Goal: Use online tool/utility: Utilize a website feature to perform a specific function

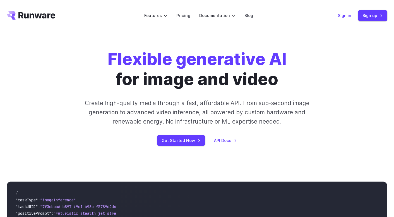
click at [343, 16] on link "Sign in" at bounding box center [344, 15] width 13 height 6
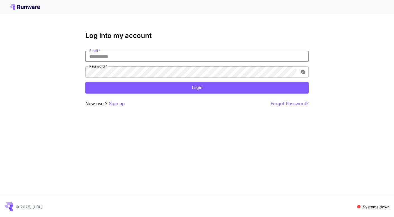
click at [284, 56] on input "Email   *" at bounding box center [196, 56] width 223 height 11
type input "**********"
click at [147, 85] on button "Login" at bounding box center [196, 87] width 223 height 11
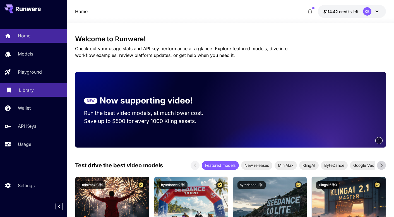
click at [23, 89] on p "Library" at bounding box center [26, 90] width 15 height 7
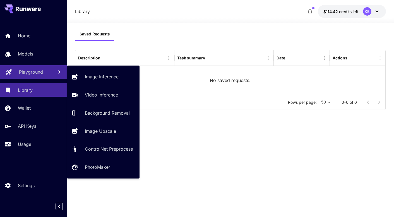
click at [26, 74] on p "Playground" at bounding box center [31, 72] width 24 height 7
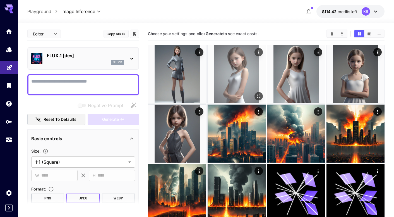
click at [233, 72] on img at bounding box center [236, 74] width 58 height 58
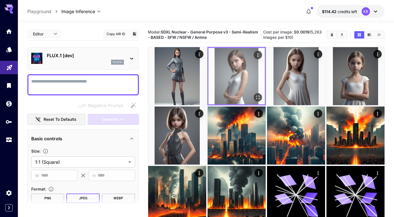
click at [255, 54] on icon "Actions" at bounding box center [258, 55] width 6 height 6
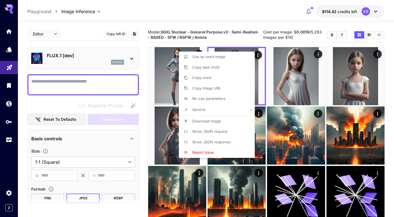
click at [275, 89] on div at bounding box center [197, 108] width 394 height 217
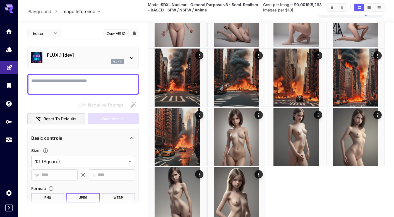
scroll to position [1190, 0]
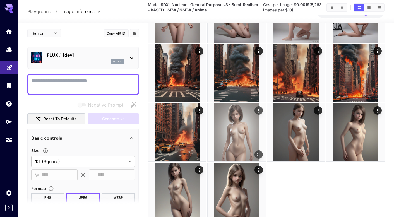
click at [240, 124] on img at bounding box center [236, 132] width 58 height 58
click at [238, 131] on img at bounding box center [236, 132] width 56 height 56
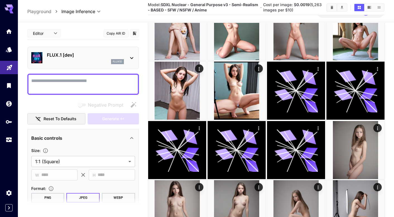
scroll to position [989, 0]
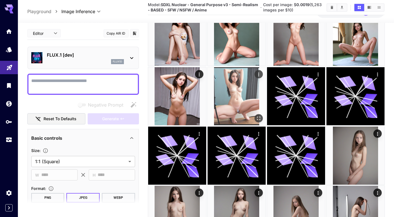
click at [239, 101] on img at bounding box center [236, 96] width 58 height 58
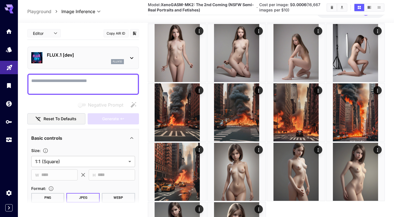
scroll to position [1176, 0]
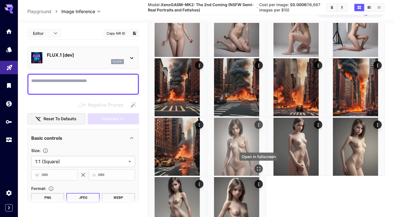
click at [258, 169] on icon "Open in fullscreen" at bounding box center [258, 169] width 6 height 6
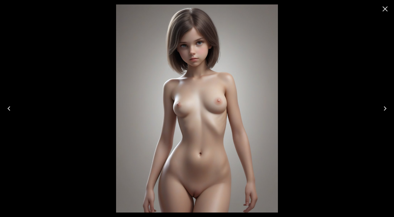
click at [231, 140] on img at bounding box center [197, 108] width 162 height 208
click at [384, 9] on icon "Close" at bounding box center [384, 8] width 5 height 5
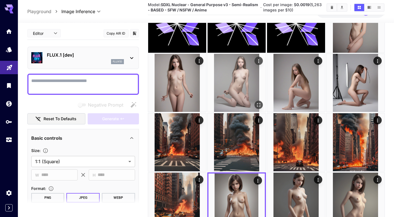
scroll to position [1211, 0]
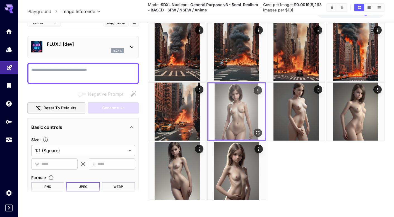
click at [234, 105] on img at bounding box center [236, 111] width 56 height 56
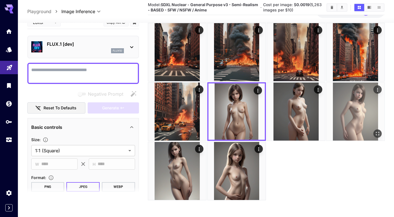
click at [350, 108] on img at bounding box center [355, 112] width 58 height 58
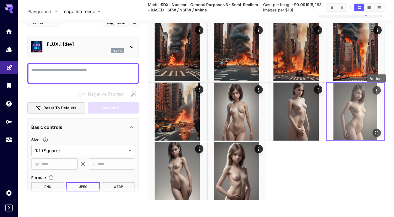
click at [376, 89] on icon "Actions" at bounding box center [376, 91] width 6 height 6
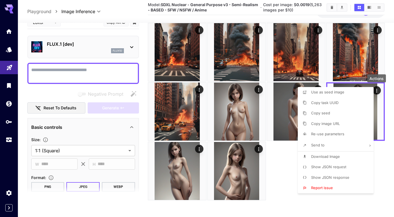
click at [324, 131] on p "Re-use parameters" at bounding box center [327, 134] width 33 height 6
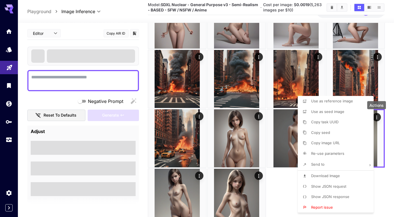
type textarea "**********"
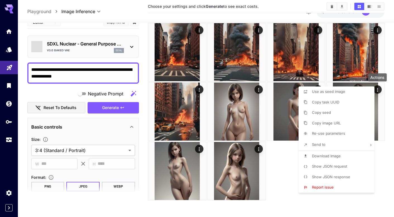
scroll to position [1209, 0]
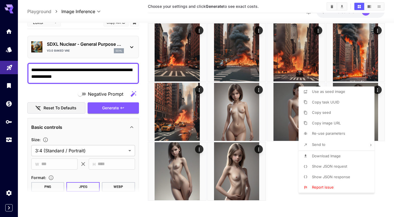
click at [98, 130] on div at bounding box center [197, 108] width 394 height 217
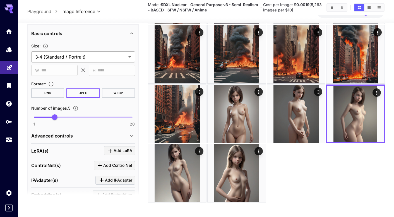
scroll to position [104, 0]
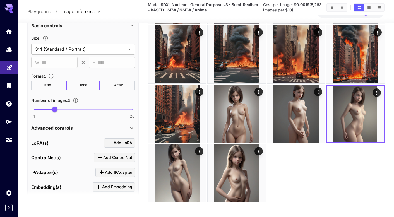
click at [100, 129] on div "Advanced controls" at bounding box center [79, 127] width 97 height 7
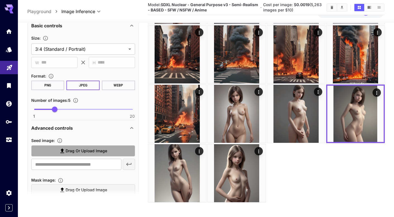
click at [74, 149] on span "Drag or upload image" at bounding box center [87, 150] width 42 height 7
click at [0, 0] on input "Drag or upload image" at bounding box center [0, 0] width 0 height 0
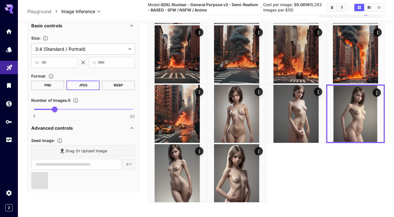
type input "**********"
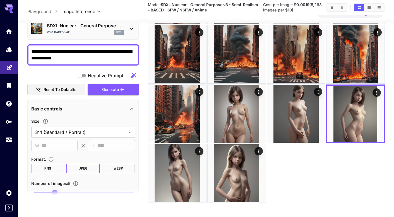
scroll to position [0, 0]
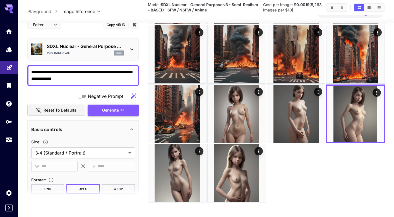
click at [99, 111] on div "Negative Prompt Reset to defaults Generate" at bounding box center [83, 102] width 112 height 25
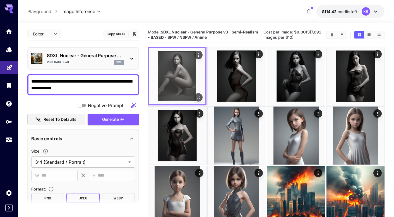
click at [182, 78] on img at bounding box center [177, 76] width 56 height 56
click at [186, 82] on img at bounding box center [177, 76] width 56 height 56
click at [196, 97] on icon "Open in fullscreen" at bounding box center [198, 98] width 6 height 6
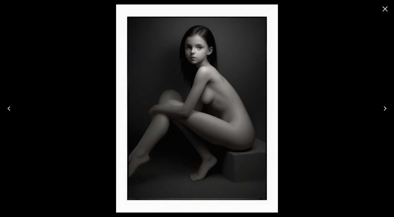
click at [383, 11] on icon "Close" at bounding box center [384, 8] width 5 height 5
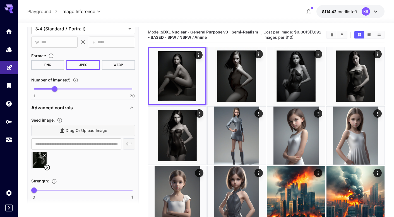
scroll to position [121, 0]
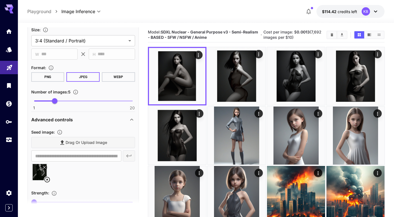
click at [46, 180] on icon at bounding box center [47, 180] width 6 height 6
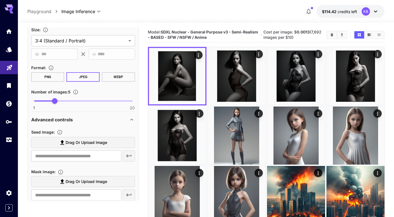
click at [73, 144] on span "Drag or upload image" at bounding box center [87, 142] width 42 height 7
click at [0, 0] on input "Drag or upload image" at bounding box center [0, 0] width 0 height 0
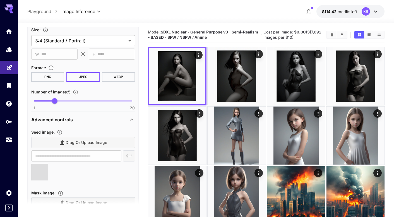
type input "**********"
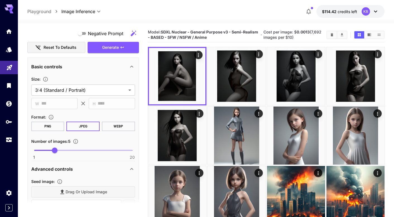
scroll to position [0, 0]
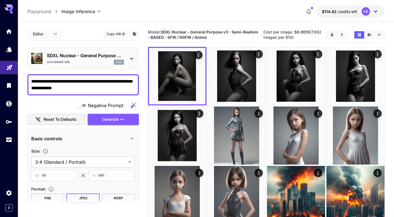
click at [85, 81] on textarea "**********" at bounding box center [83, 84] width 104 height 13
click at [107, 122] on span "Generate" at bounding box center [110, 119] width 17 height 7
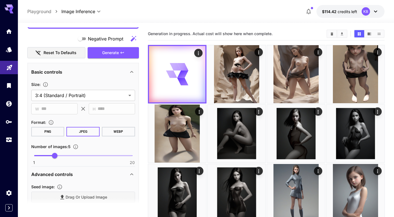
scroll to position [41, 0]
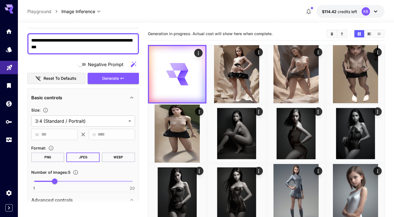
click at [78, 41] on textarea "**********" at bounding box center [83, 43] width 104 height 13
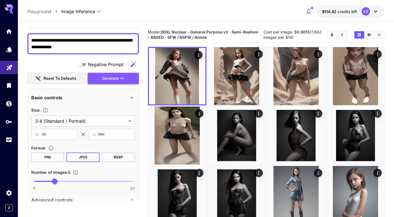
click at [102, 77] on span "Generate" at bounding box center [110, 78] width 17 height 7
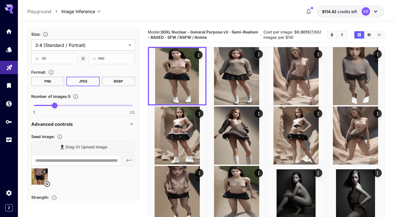
scroll to position [122, 0]
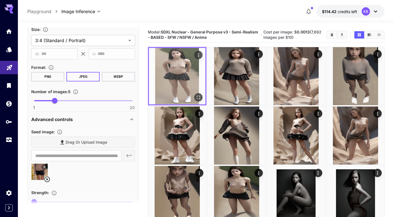
click at [183, 75] on img at bounding box center [177, 76] width 56 height 56
click at [197, 97] on icon "Open in fullscreen" at bounding box center [198, 98] width 6 height 6
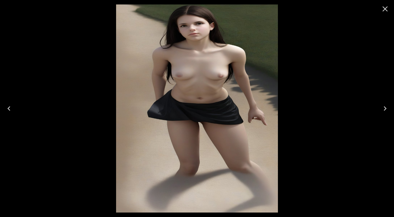
click at [316, 50] on div at bounding box center [197, 108] width 394 height 217
click at [26, 21] on div at bounding box center [197, 108] width 394 height 217
click at [382, 10] on icon "Close" at bounding box center [384, 8] width 9 height 9
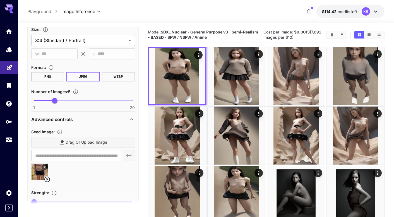
scroll to position [0, 0]
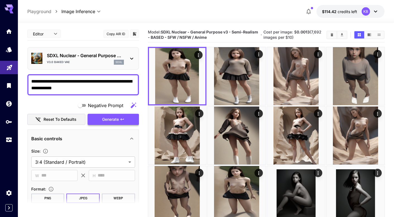
drag, startPoint x: 109, startPoint y: 83, endPoint x: 138, endPoint y: 123, distance: 49.4
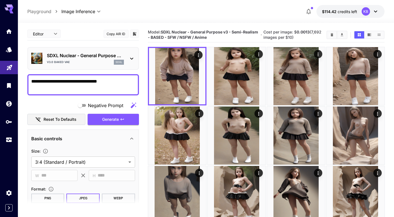
click at [57, 81] on textarea "**********" at bounding box center [83, 84] width 104 height 13
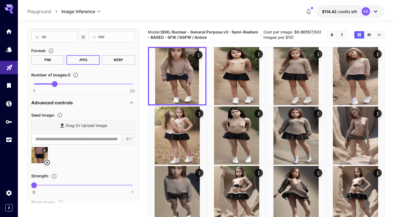
scroll to position [154, 0]
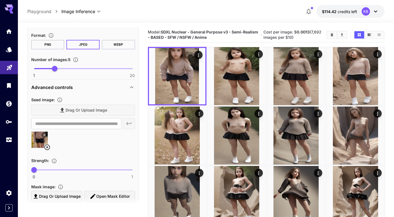
type textarea "**********"
type input "****"
click at [75, 169] on span at bounding box center [83, 169] width 98 height 1
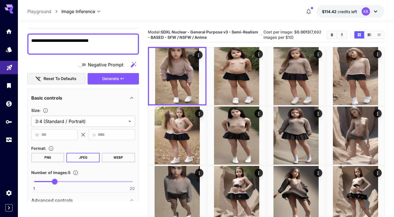
scroll to position [30, 0]
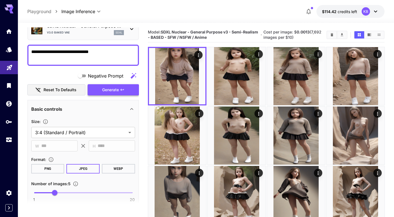
click at [112, 89] on span "Generate" at bounding box center [110, 89] width 17 height 7
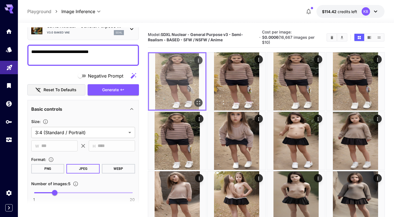
click at [177, 78] on img at bounding box center [177, 81] width 56 height 56
click at [198, 100] on icon "Open in fullscreen" at bounding box center [198, 103] width 6 height 6
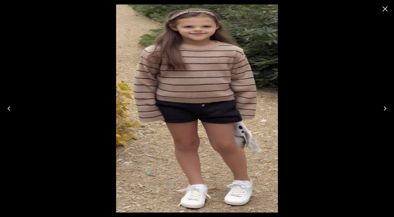
click at [385, 11] on icon "Close" at bounding box center [384, 8] width 9 height 9
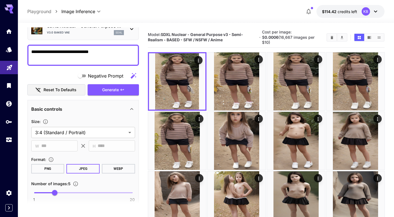
drag, startPoint x: 44, startPoint y: 52, endPoint x: 21, endPoint y: 51, distance: 23.2
type textarea "**********"
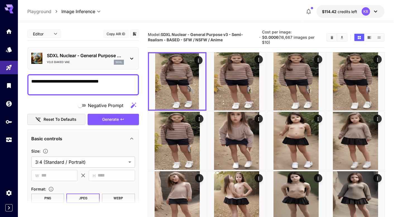
scroll to position [30, 0]
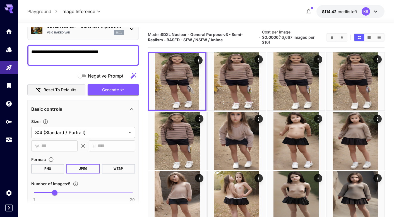
type textarea "**********"
click at [45, 193] on span at bounding box center [44, 192] width 21 height 1
type input "*"
click at [60, 169] on button "PNG" at bounding box center [47, 168] width 33 height 9
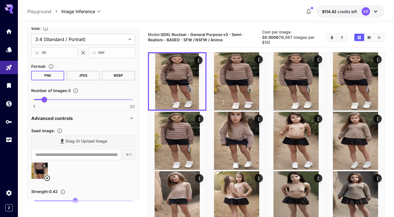
scroll to position [42, 0]
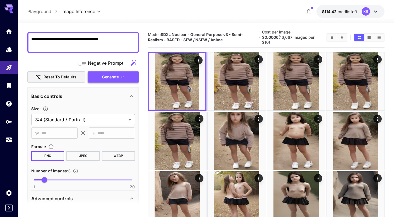
click at [101, 75] on button "Generate" at bounding box center [113, 76] width 51 height 11
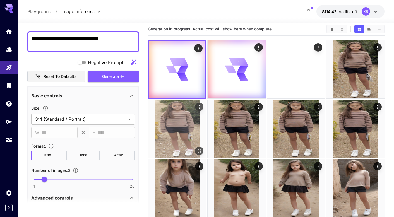
scroll to position [6, 0]
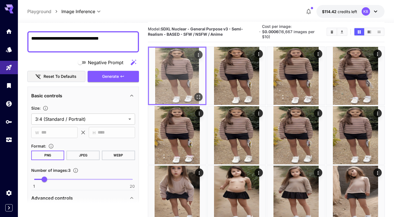
click at [173, 72] on img at bounding box center [177, 76] width 56 height 56
click at [199, 94] on icon "Open in fullscreen" at bounding box center [198, 97] width 6 height 6
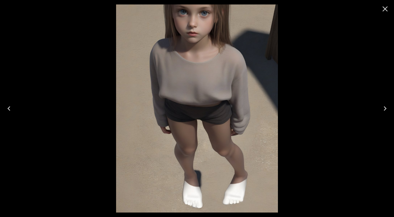
click at [383, 7] on icon "Close" at bounding box center [384, 8] width 9 height 9
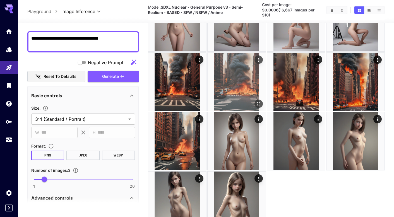
scroll to position [1627, 0]
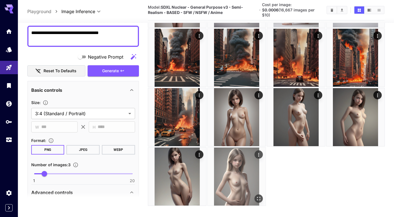
click at [232, 156] on img at bounding box center [236, 176] width 58 height 58
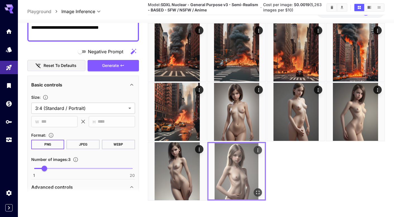
click at [257, 150] on icon "Actions" at bounding box center [258, 150] width 6 height 6
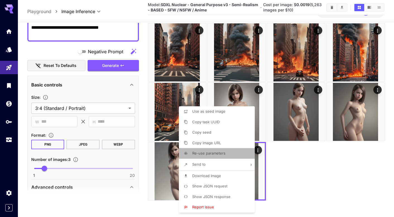
click at [235, 152] on li "Re-use parameters" at bounding box center [218, 153] width 79 height 11
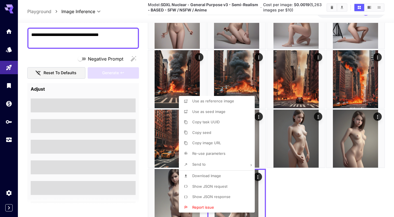
scroll to position [39, 0]
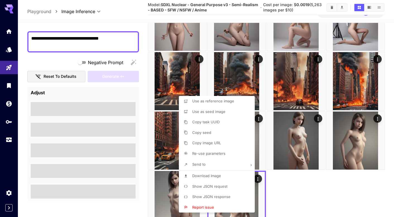
scroll to position [42, 0]
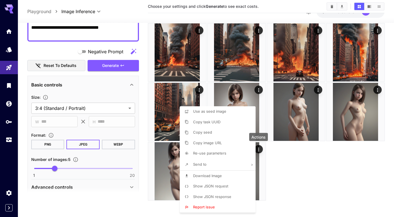
click at [72, 93] on div at bounding box center [197, 108] width 394 height 217
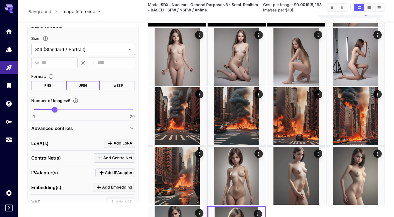
scroll to position [127, 0]
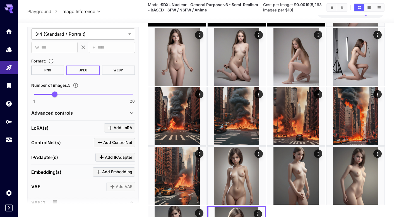
click at [113, 129] on icon "Click to add LoRA" at bounding box center [110, 128] width 7 height 7
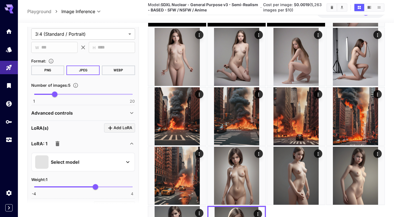
click at [70, 164] on p "Select model" at bounding box center [65, 162] width 28 height 7
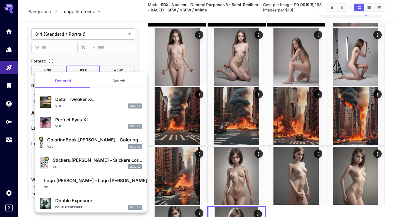
click at [71, 149] on div "v2.0 SDXL 1.0" at bounding box center [94, 146] width 95 height 5
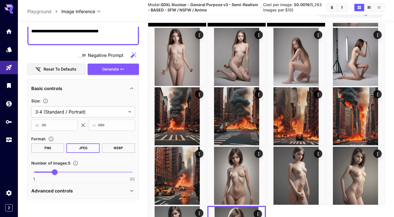
scroll to position [0, 0]
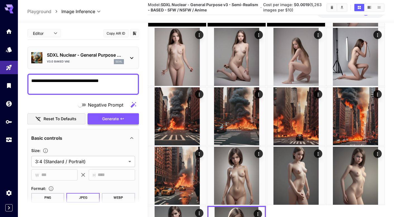
click at [101, 119] on button "Generate" at bounding box center [113, 118] width 51 height 11
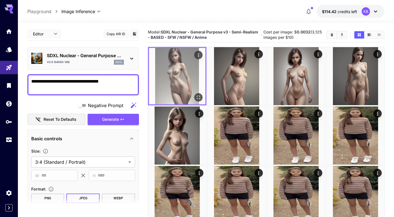
click at [198, 94] on button "Open in fullscreen" at bounding box center [198, 97] width 8 height 8
